Goal: Information Seeking & Learning: Find specific fact

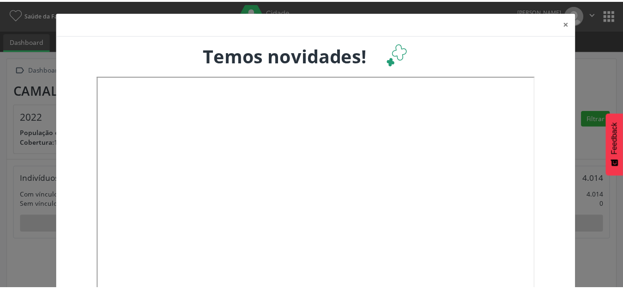
scroll to position [153, 206]
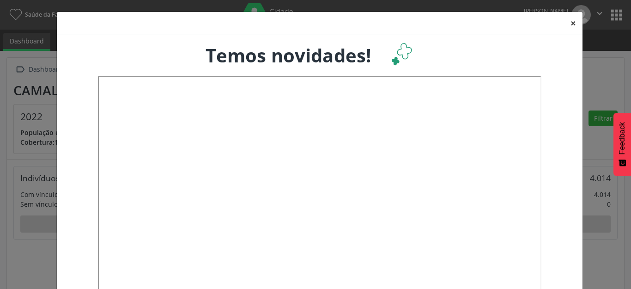
click at [570, 23] on button "×" at bounding box center [573, 23] width 18 height 23
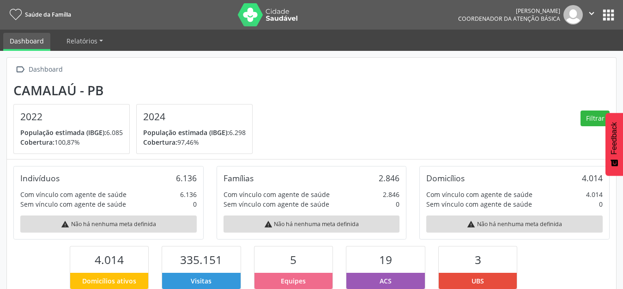
scroll to position [461618, 461568]
click at [603, 7] on button "apps" at bounding box center [608, 15] width 16 height 16
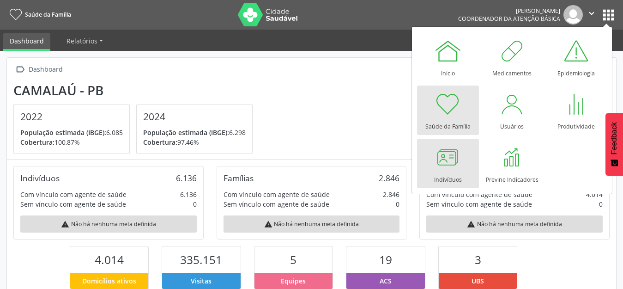
click at [437, 168] on div at bounding box center [448, 157] width 28 height 28
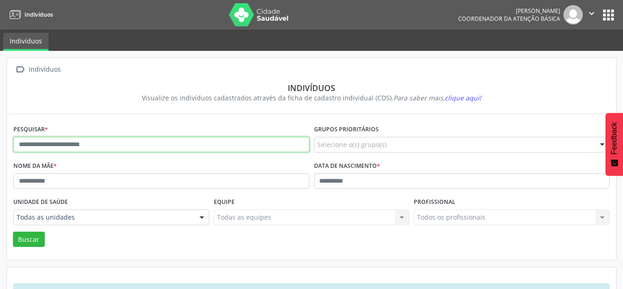
click at [87, 137] on input "text" at bounding box center [161, 145] width 296 height 16
click at [87, 146] on input "text" at bounding box center [161, 145] width 296 height 16
type input "**********"
click at [13, 231] on button "Buscar" at bounding box center [29, 239] width 32 height 16
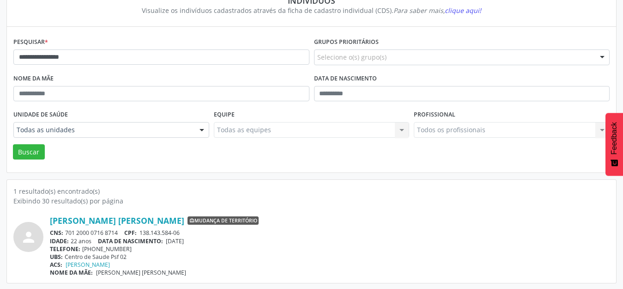
scroll to position [88, 0]
click at [326, 194] on div "1 resultado(s) encontrado(s)" at bounding box center [311, 190] width 596 height 10
